Goal: Find contact information: Find contact information

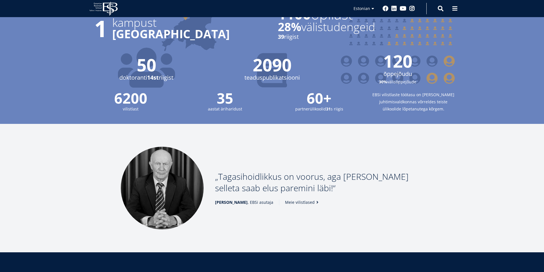
scroll to position [685, 0]
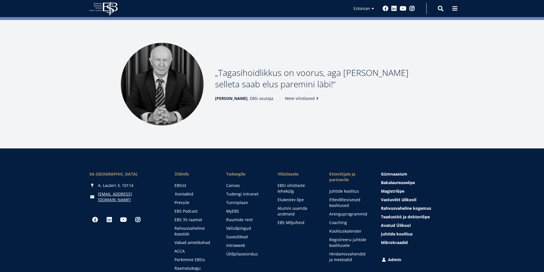
click at [189, 191] on link "Kontaktid" at bounding box center [195, 194] width 40 height 6
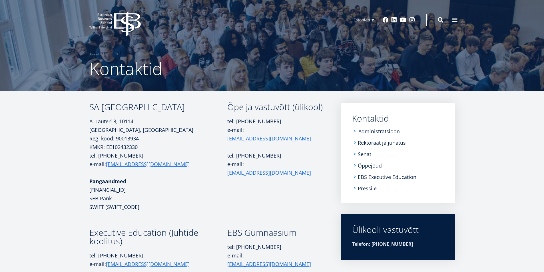
click at [377, 132] on link "Administratsioon" at bounding box center [378, 131] width 41 height 6
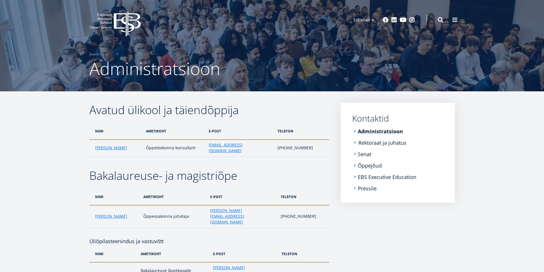
click at [363, 143] on link "Rektoraat ja juhatus" at bounding box center [382, 143] width 48 height 6
